Goal: Transaction & Acquisition: Purchase product/service

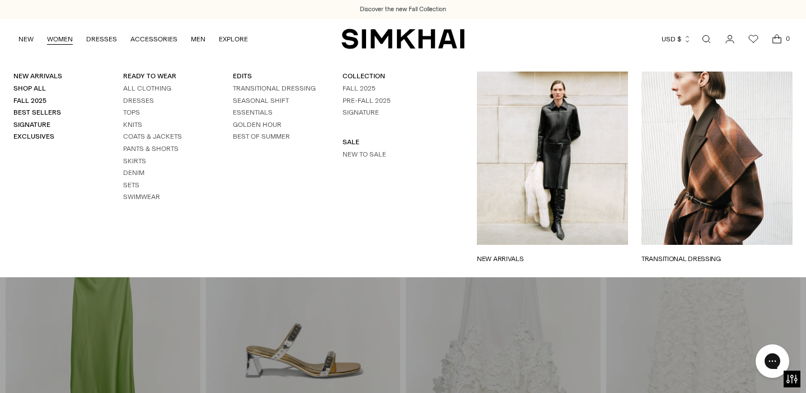
click at [360, 158] on li "New to Sale" at bounding box center [383, 155] width 83 height 10
click at [359, 156] on link "New to Sale" at bounding box center [364, 154] width 44 height 8
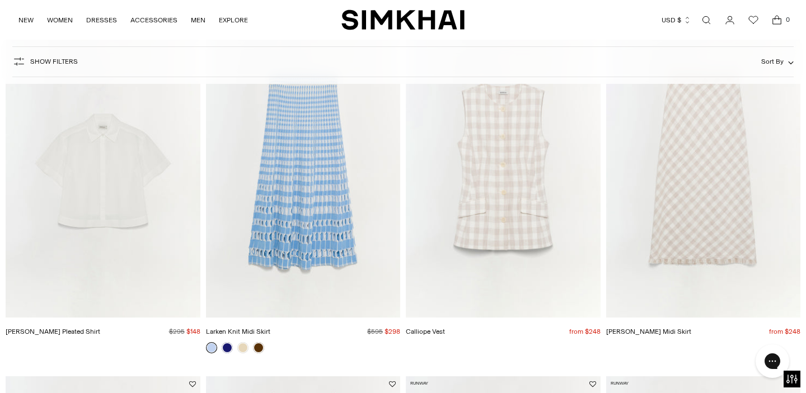
scroll to position [127, 0]
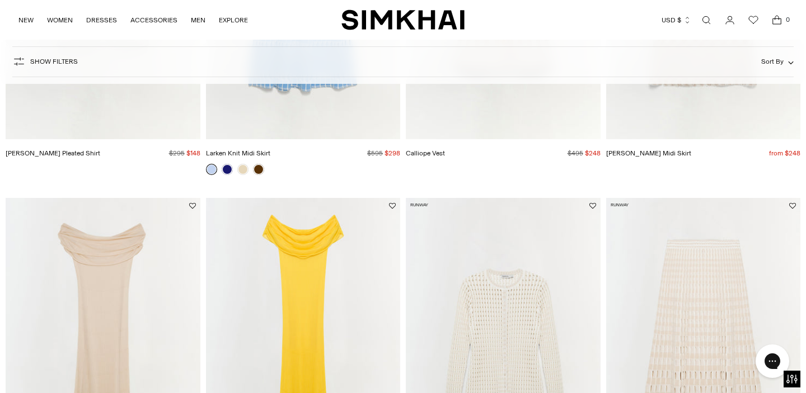
scroll to position [317, 0]
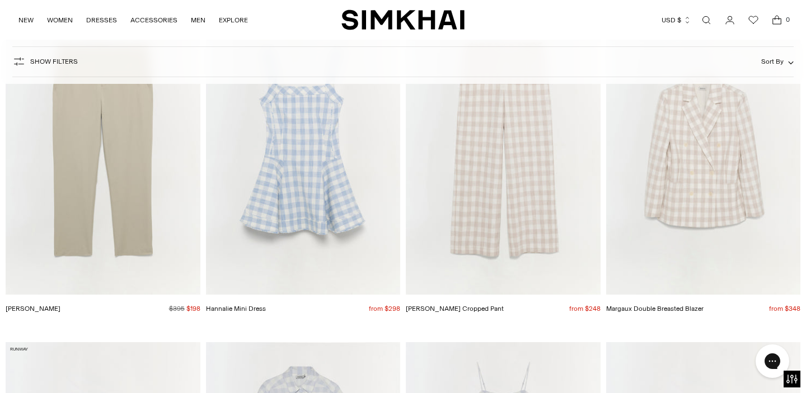
scroll to position [4707, 0]
